Goal: Task Accomplishment & Management: Manage account settings

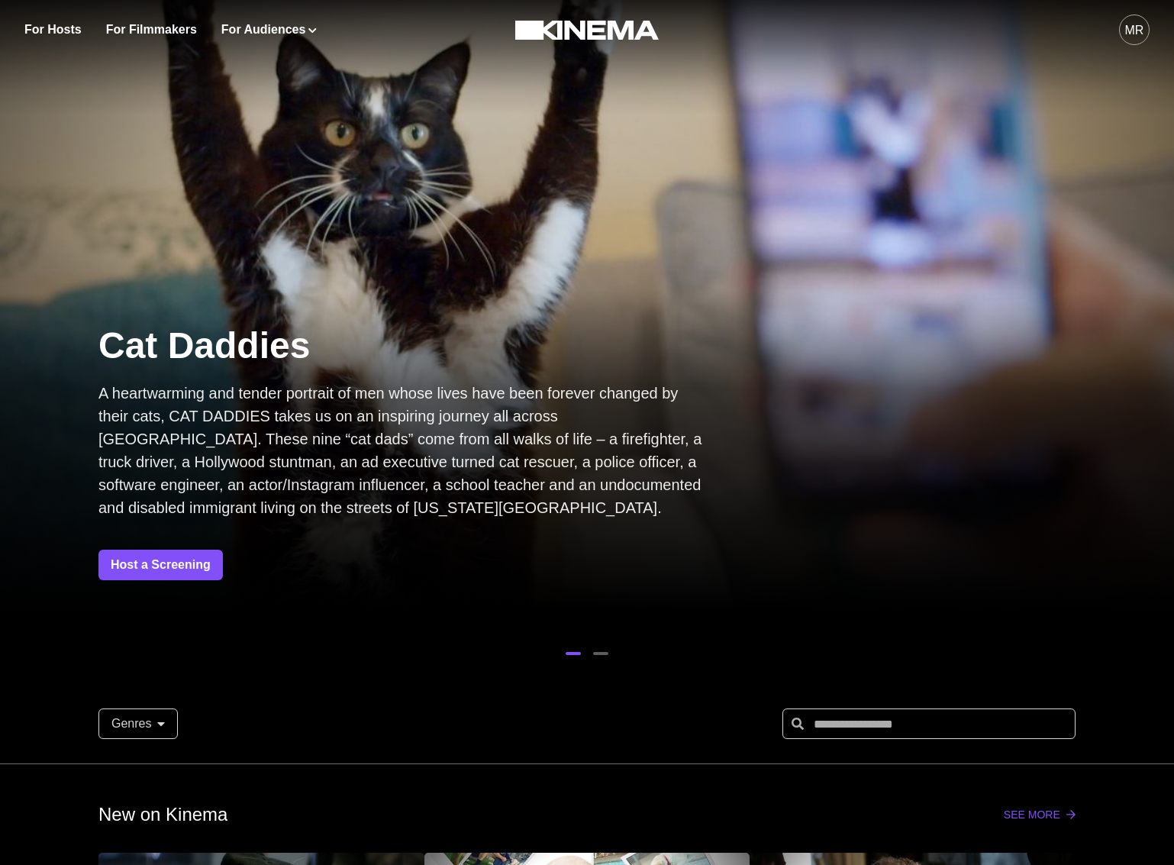
click at [1131, 45] on button "MR" at bounding box center [1134, 30] width 31 height 60
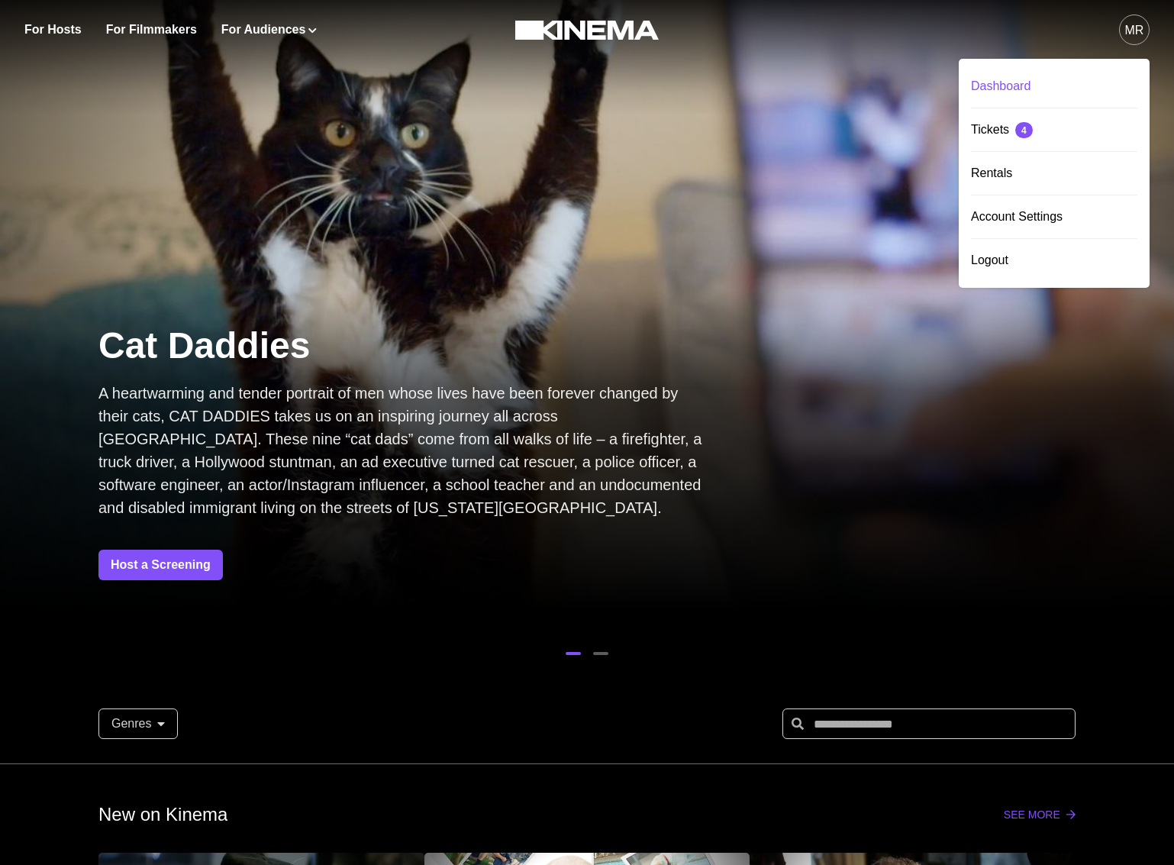
click at [1053, 91] on div "Dashboard" at bounding box center [1054, 86] width 166 height 43
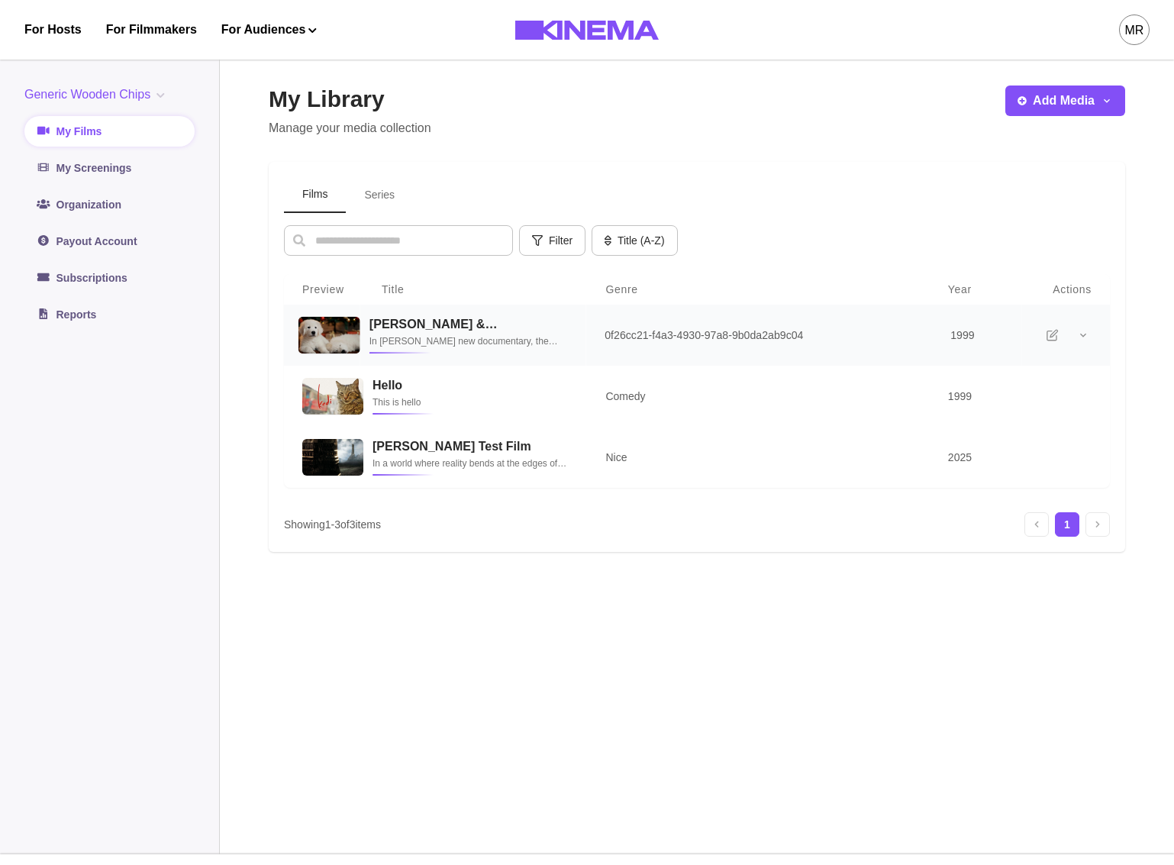
click at [452, 364] on td "[PERSON_NAME] & [PERSON_NAME] In [PERSON_NAME] new documentary, the shop owners…" at bounding box center [473, 336] width 226 height 62
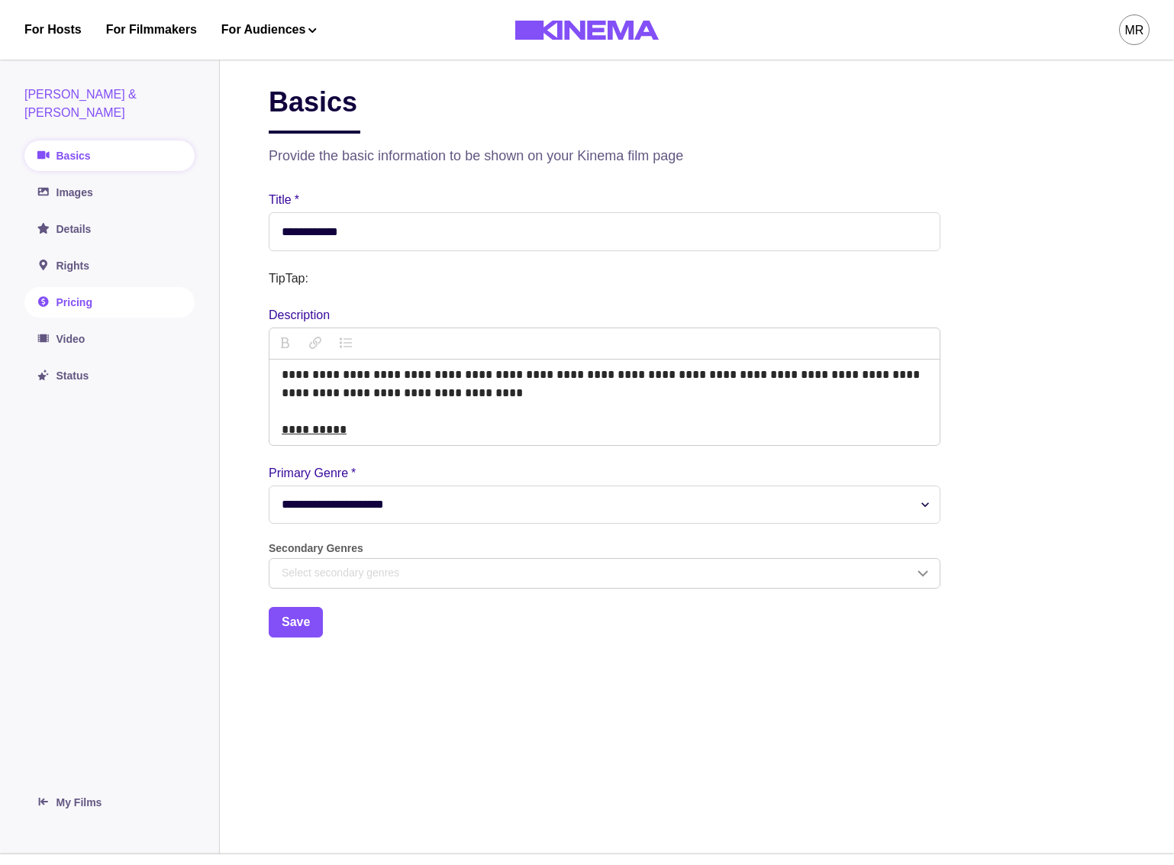
click at [126, 289] on link "Pricing" at bounding box center [109, 302] width 170 height 31
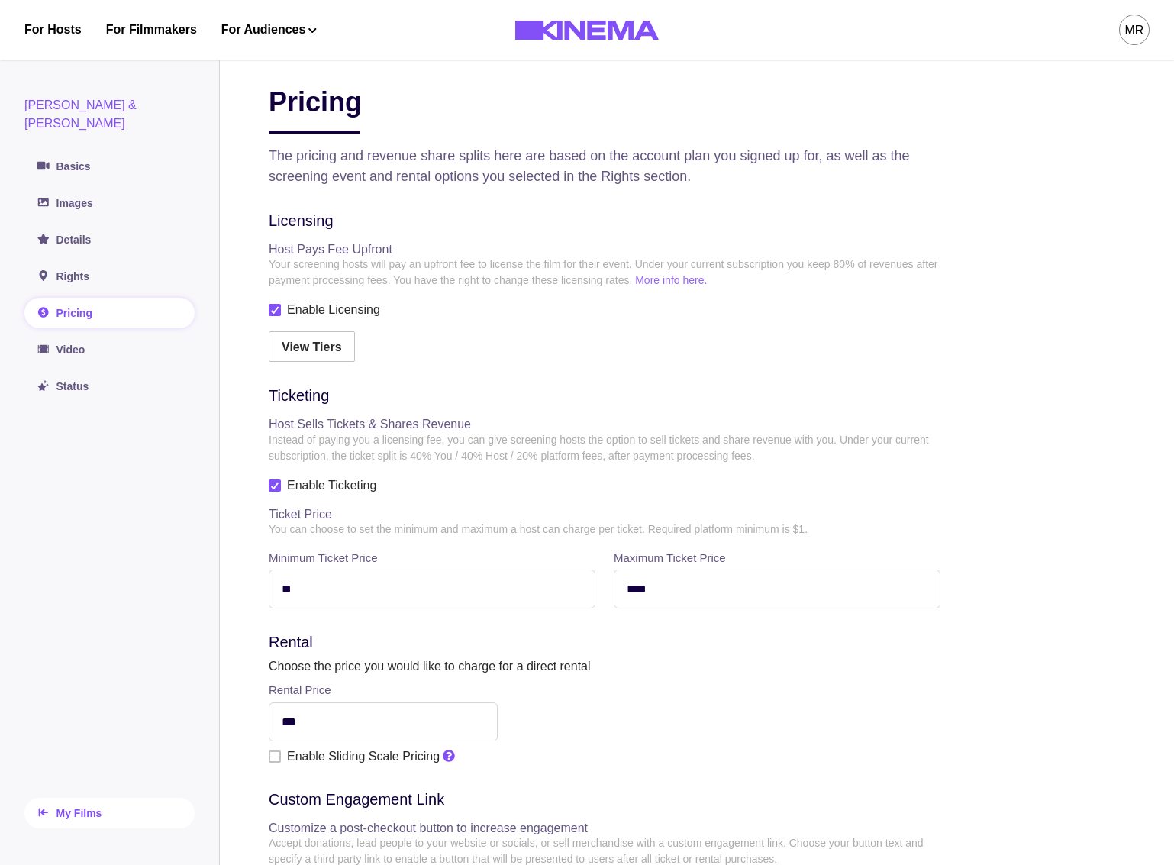
click at [50, 798] on link "My Films" at bounding box center [109, 813] width 170 height 31
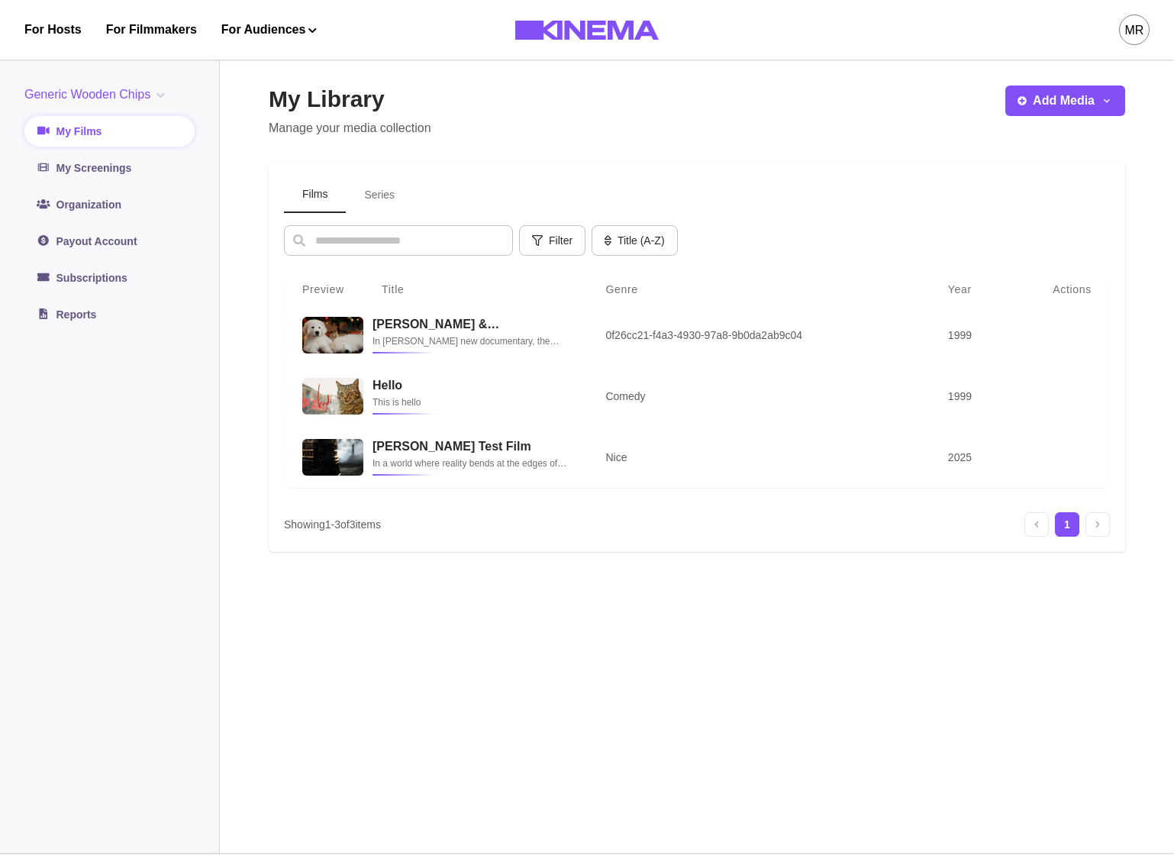
click at [354, 205] on button "Series" at bounding box center [379, 195] width 67 height 36
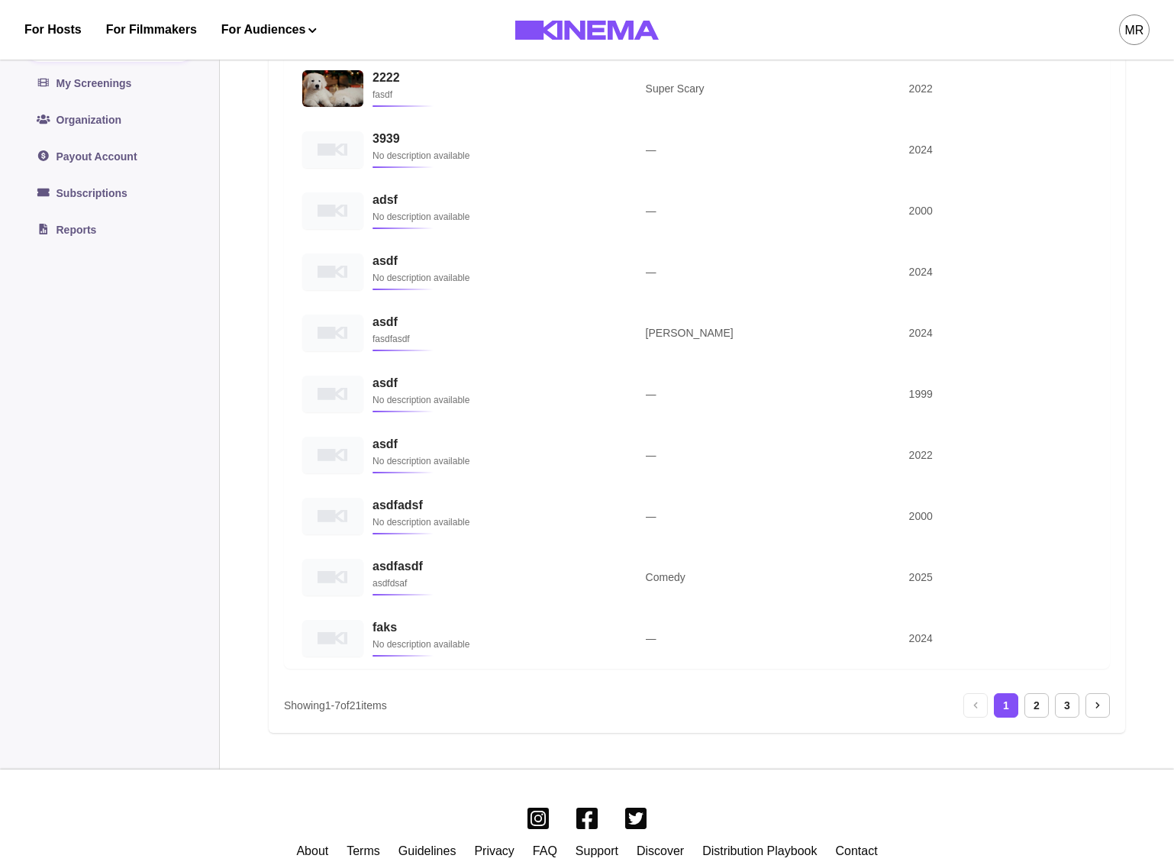
scroll to position [305, 0]
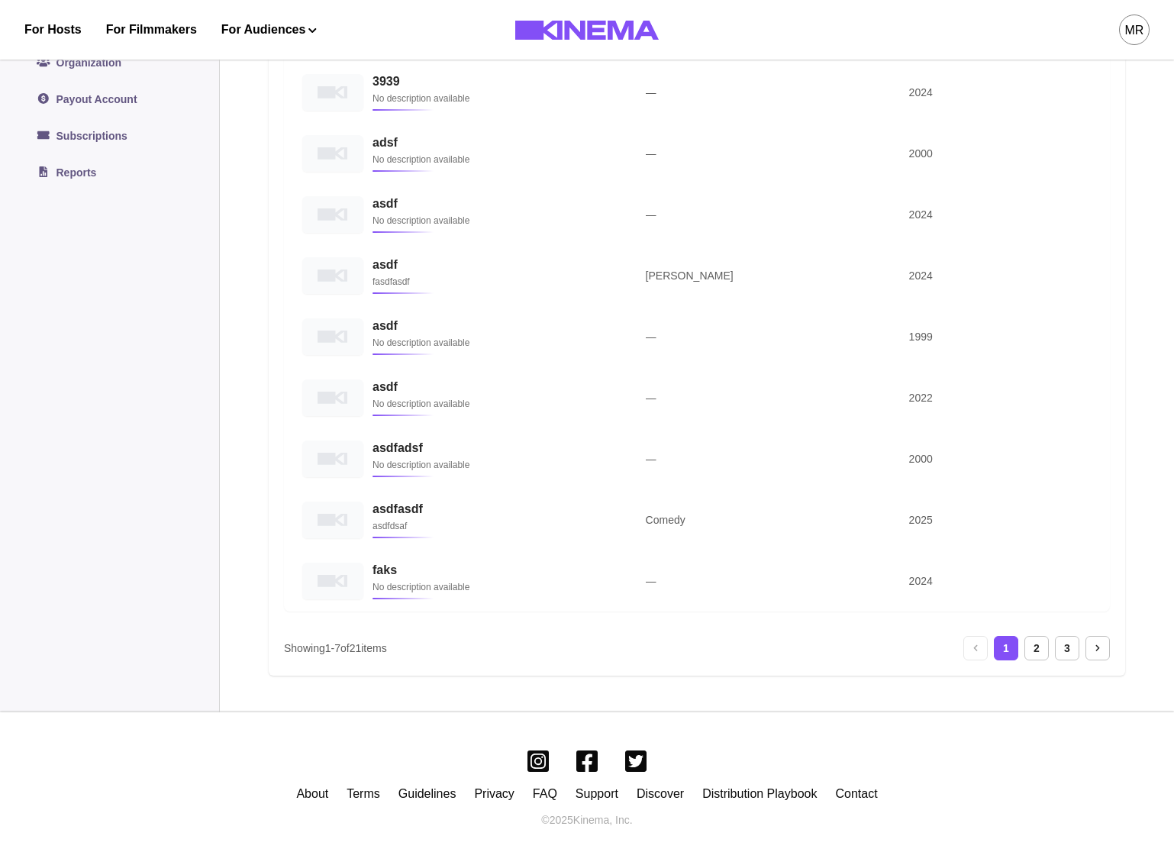
click at [1023, 645] on ol "1 2 3" at bounding box center [1036, 648] width 85 height 24
click at [1028, 650] on div "2" at bounding box center [1036, 648] width 24 height 24
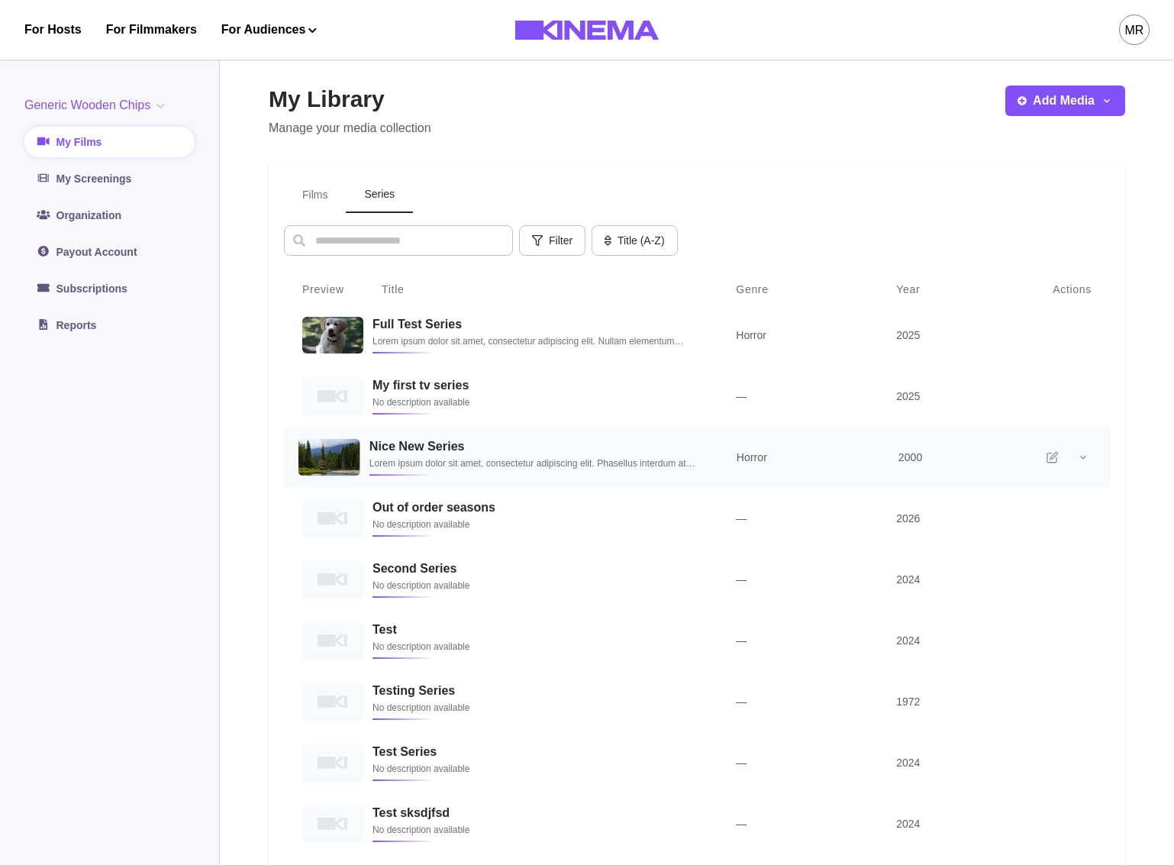
click at [459, 469] on p "Lorem ipsum dolor sit amet, consectetur adipiscing elit. Phasellus interdum at …" at bounding box center [534, 463] width 331 height 15
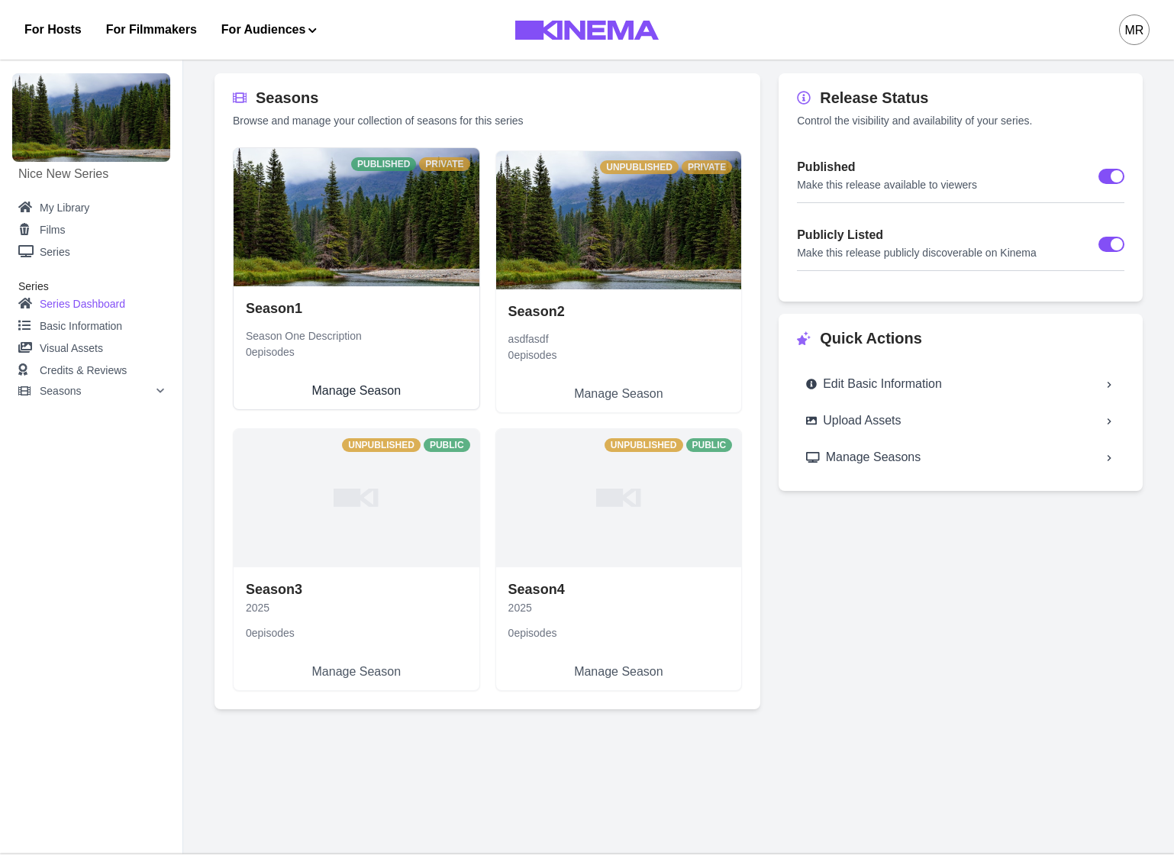
click at [362, 286] on link "Season 1 Season One Description 0 episodes Manage Season" at bounding box center [357, 347] width 246 height 123
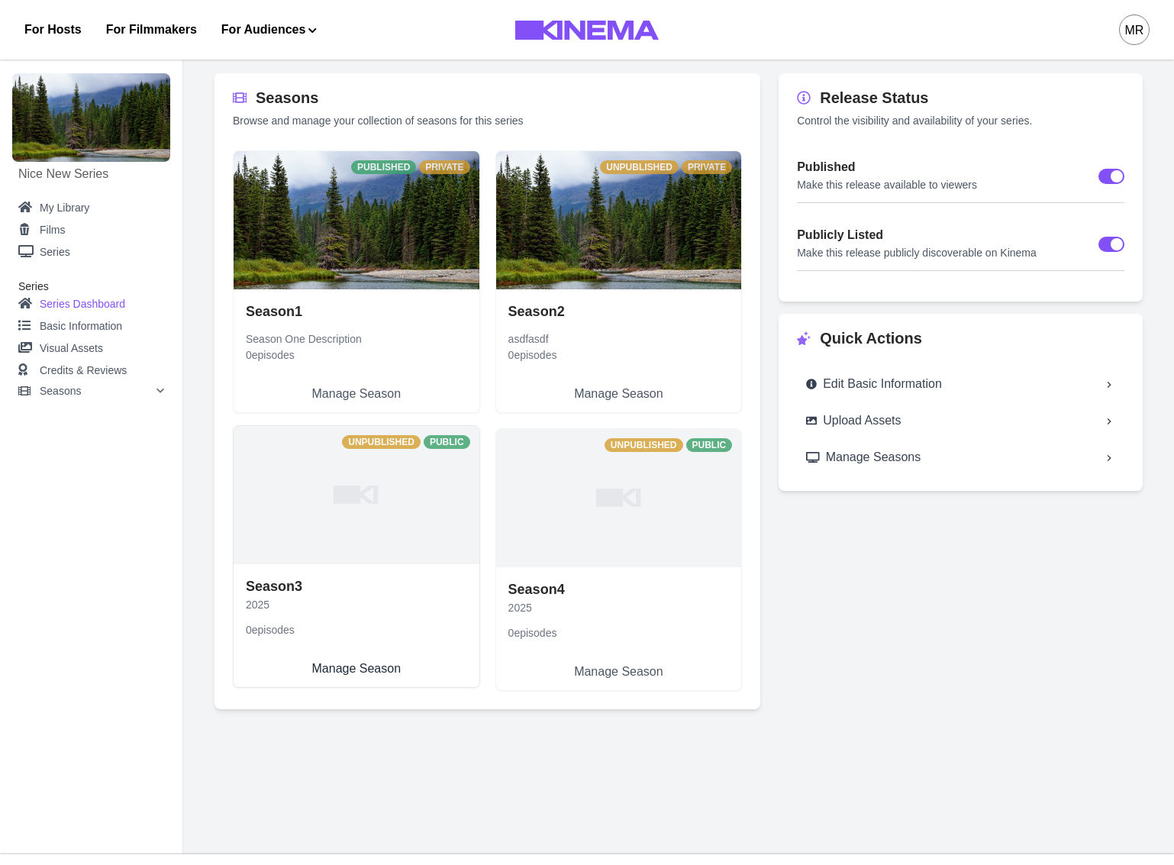
select select "**********"
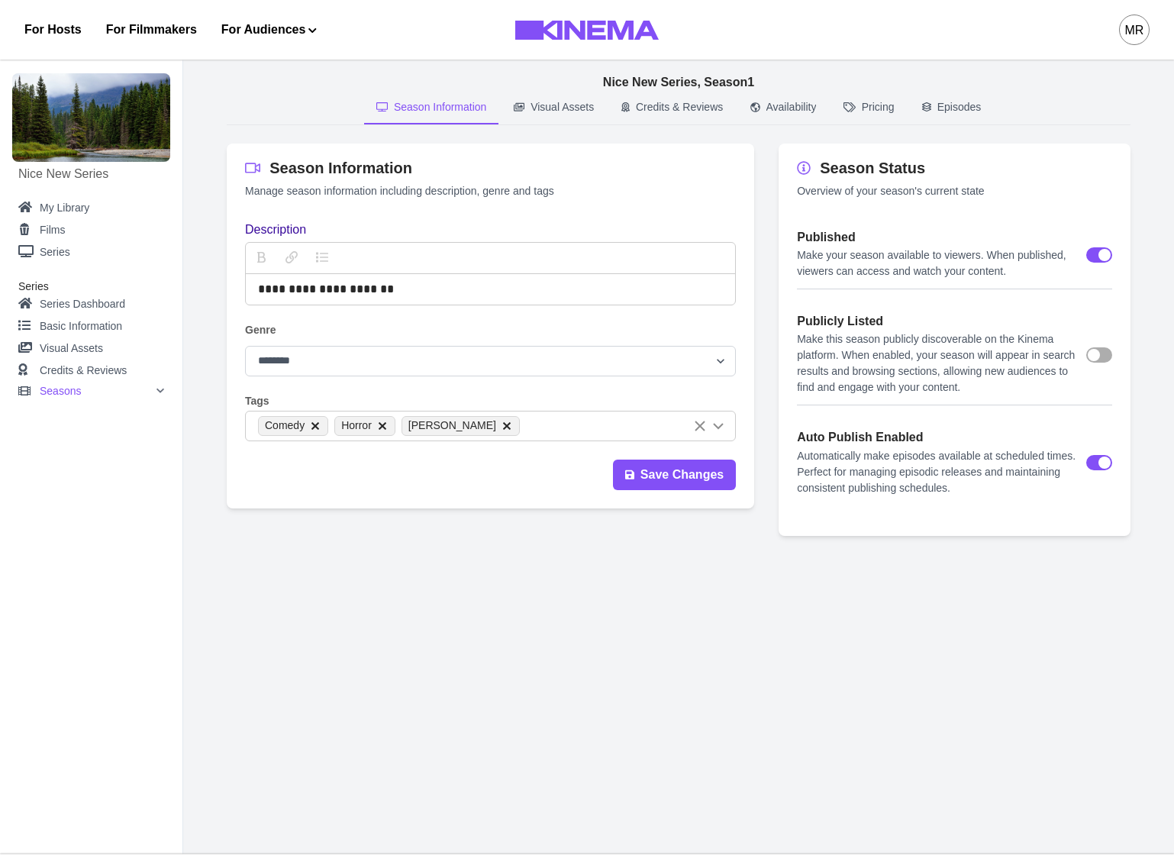
click at [634, 134] on div "**********" at bounding box center [679, 314] width 904 height 444
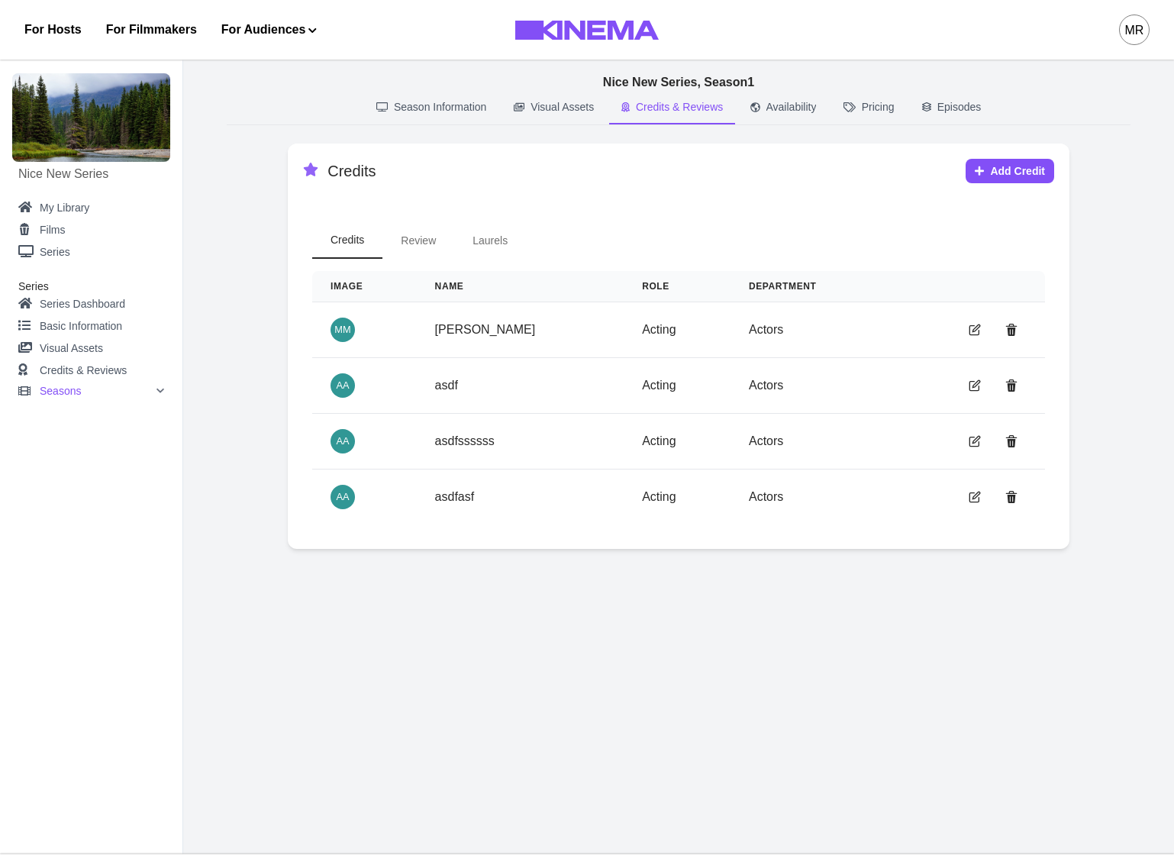
click at [650, 115] on p "Credits & Reviews" at bounding box center [679, 107] width 87 height 16
click at [805, 105] on p "Availability" at bounding box center [791, 107] width 50 height 16
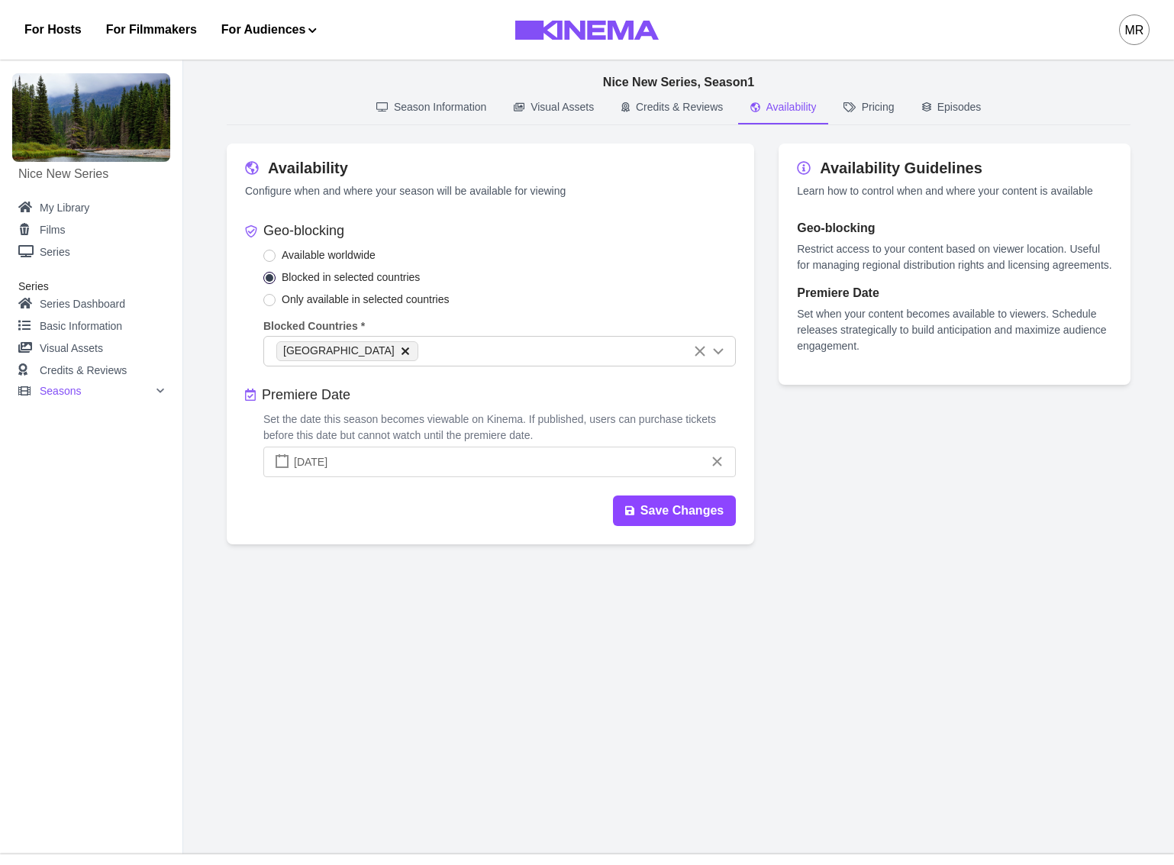
click at [853, 110] on icon "button" at bounding box center [849, 106] width 11 height 9
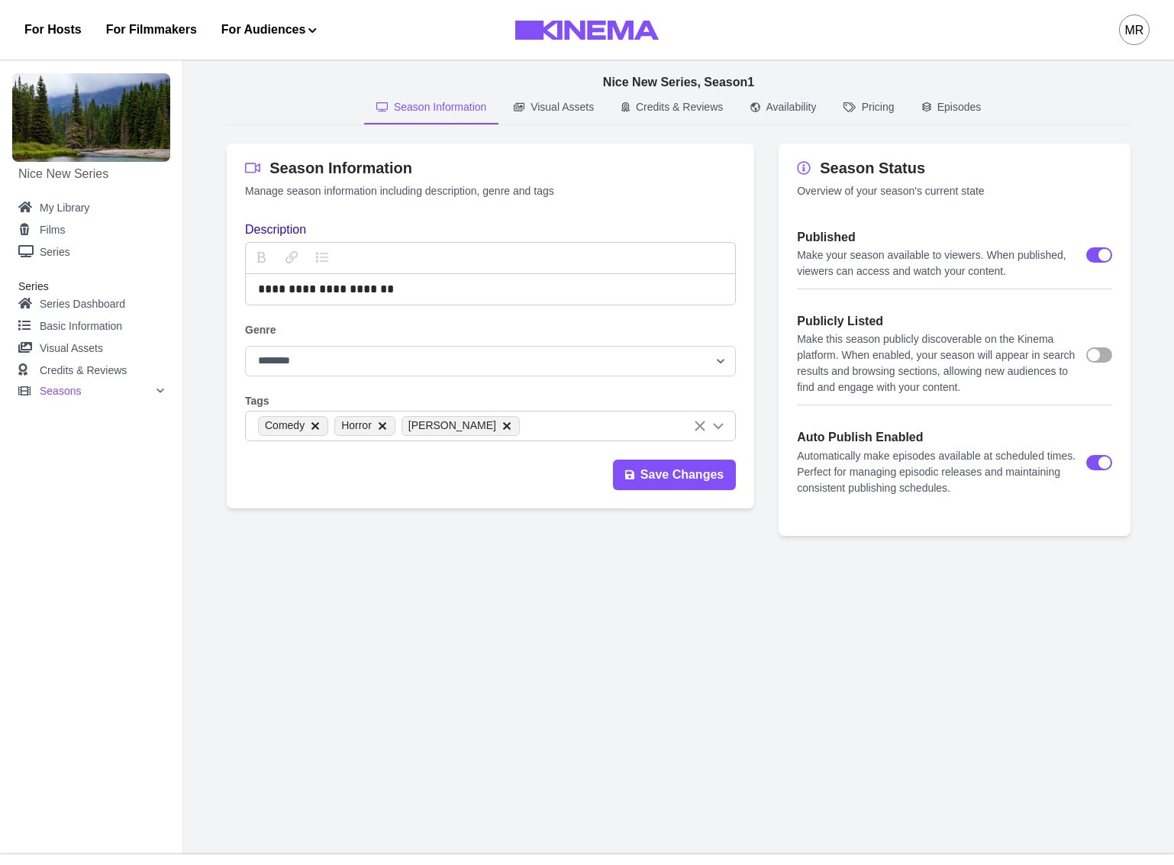
drag, startPoint x: 460, startPoint y: 111, endPoint x: 455, endPoint y: 127, distance: 15.9
click at [460, 111] on p "Season Information" at bounding box center [440, 107] width 92 height 16
